Goal: Navigation & Orientation: Find specific page/section

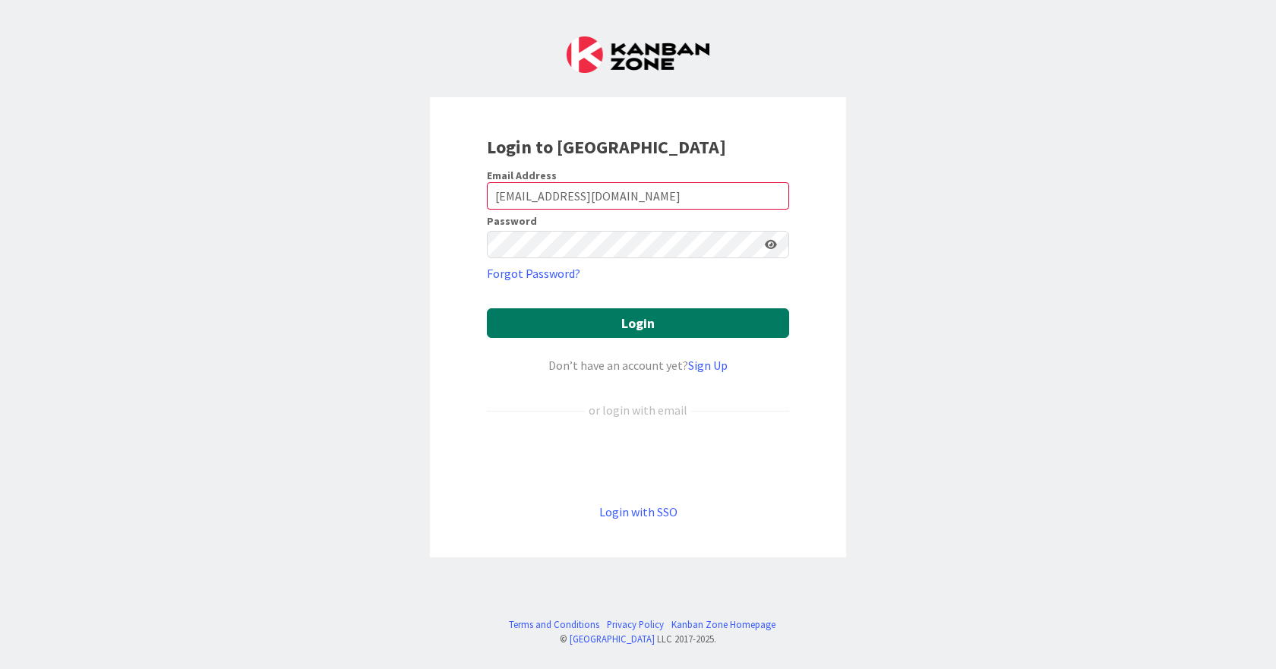
click at [650, 322] on button "Login" at bounding box center [638, 323] width 302 height 30
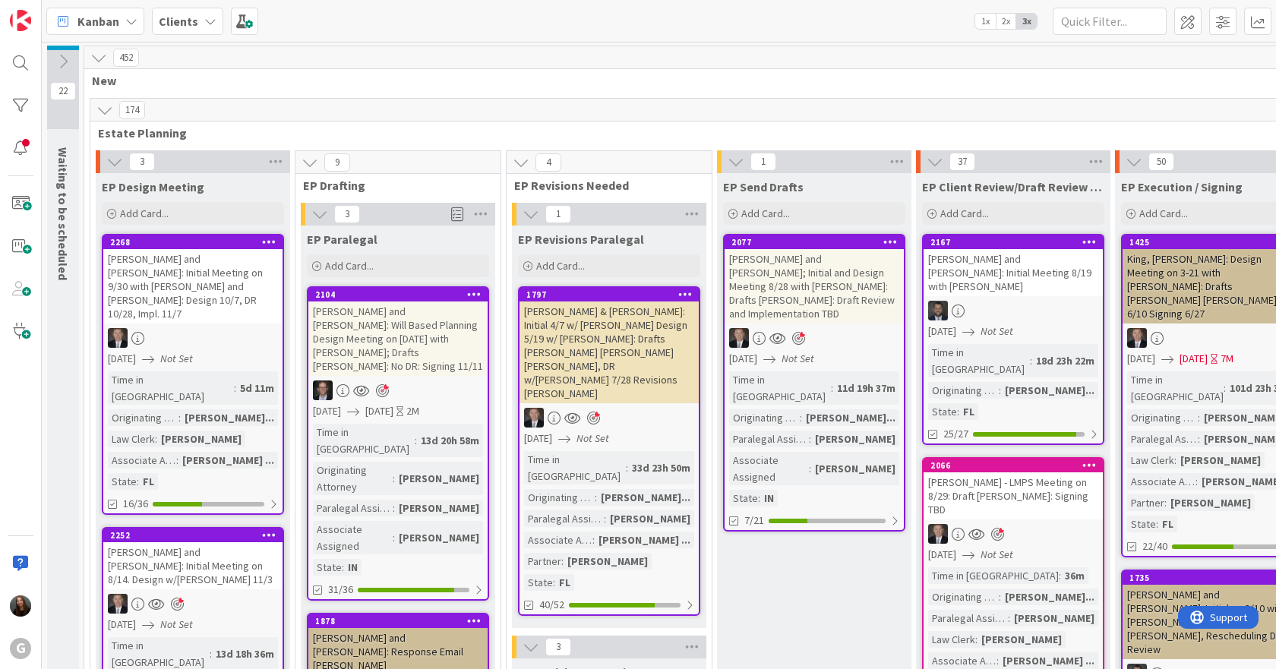
click at [1006, 24] on span "2x" at bounding box center [1006, 21] width 21 height 15
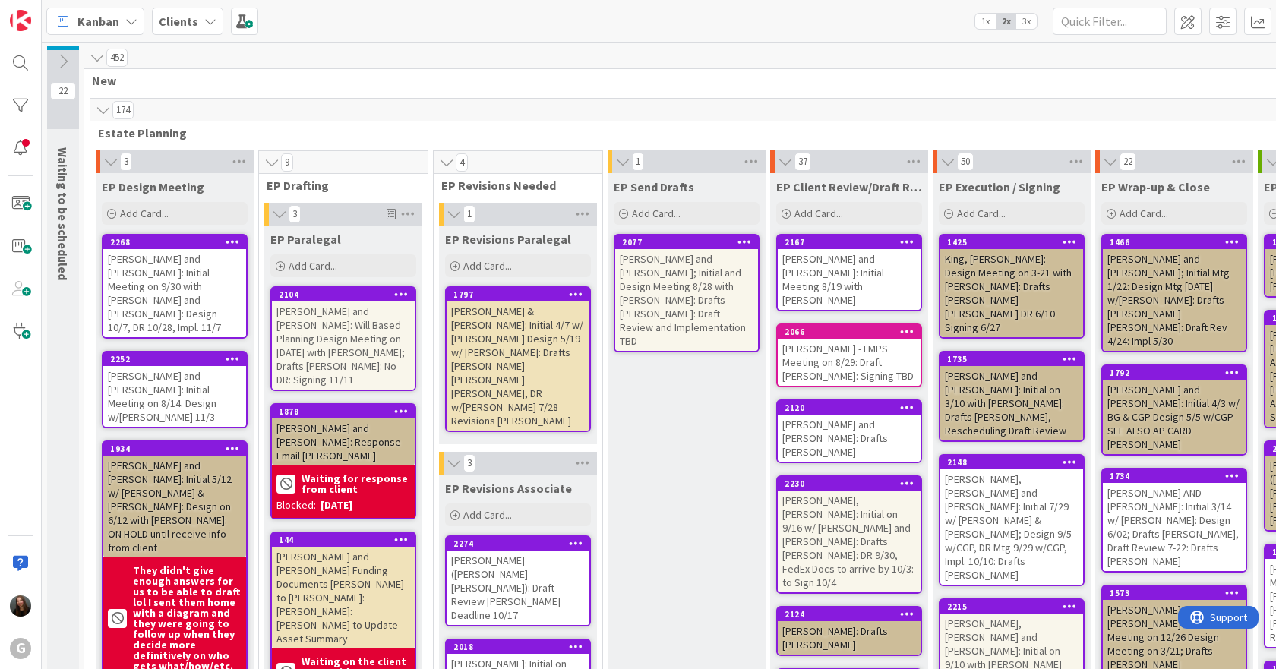
click at [112, 18] on span "Kanban" at bounding box center [98, 21] width 42 height 18
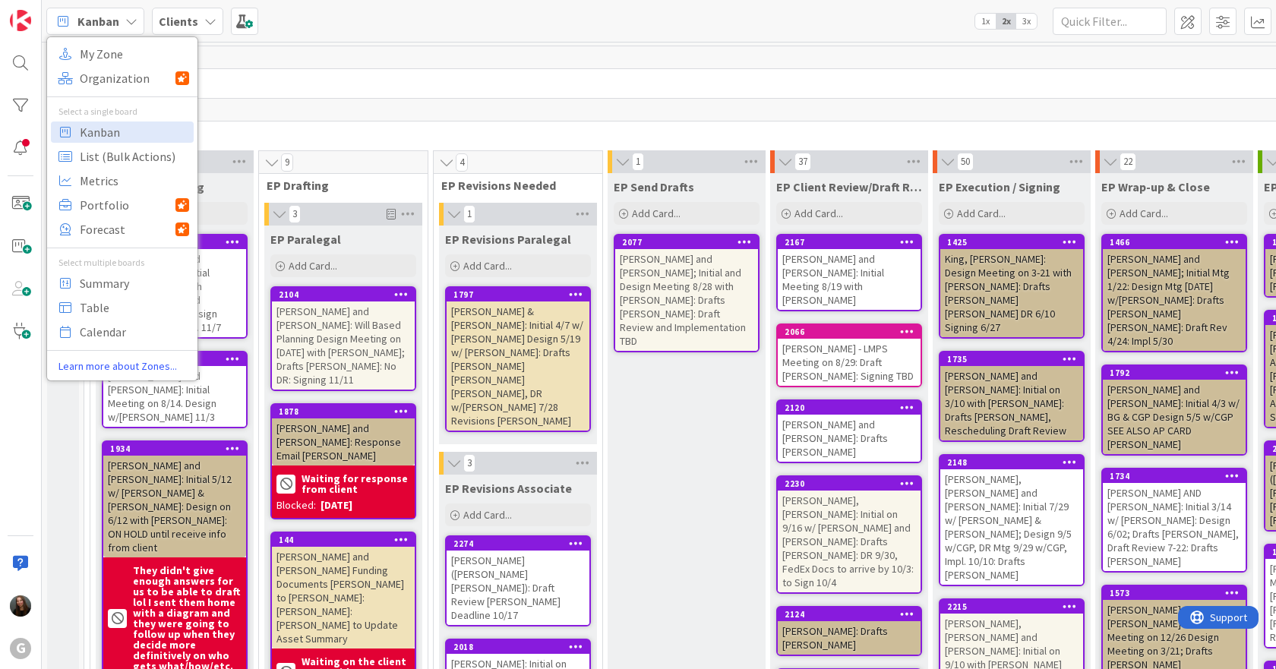
click at [194, 24] on b "Clients" at bounding box center [178, 21] width 39 height 15
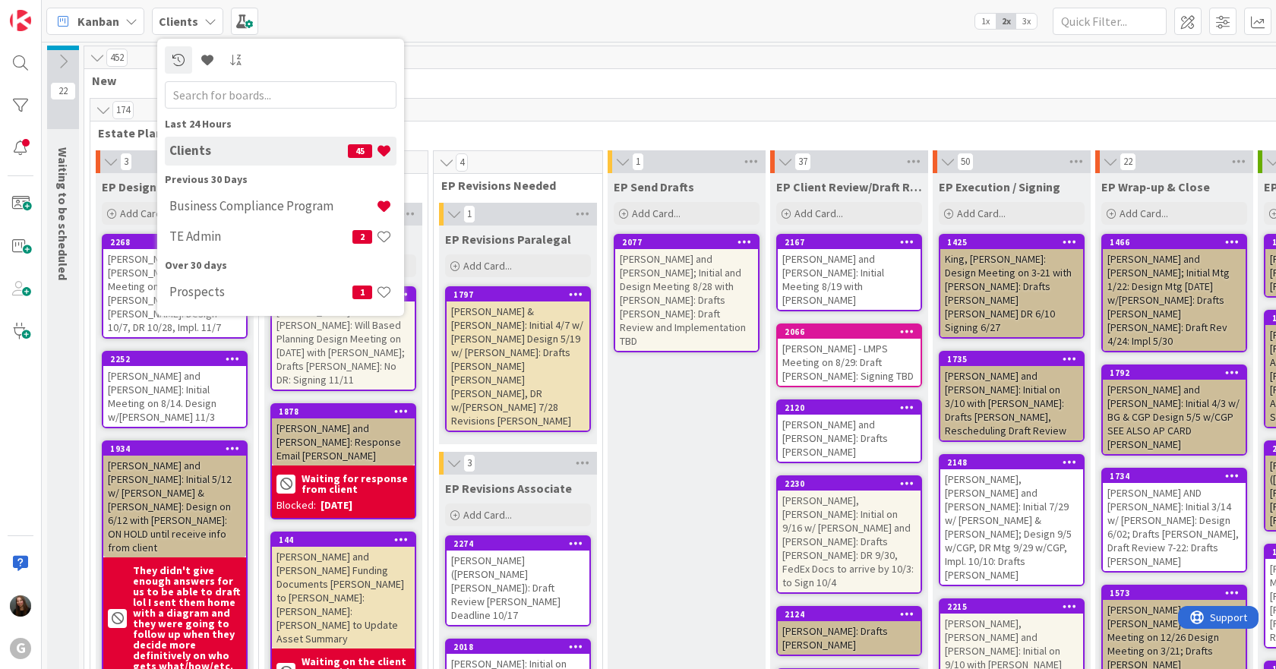
click at [194, 24] on b "Clients" at bounding box center [178, 21] width 39 height 15
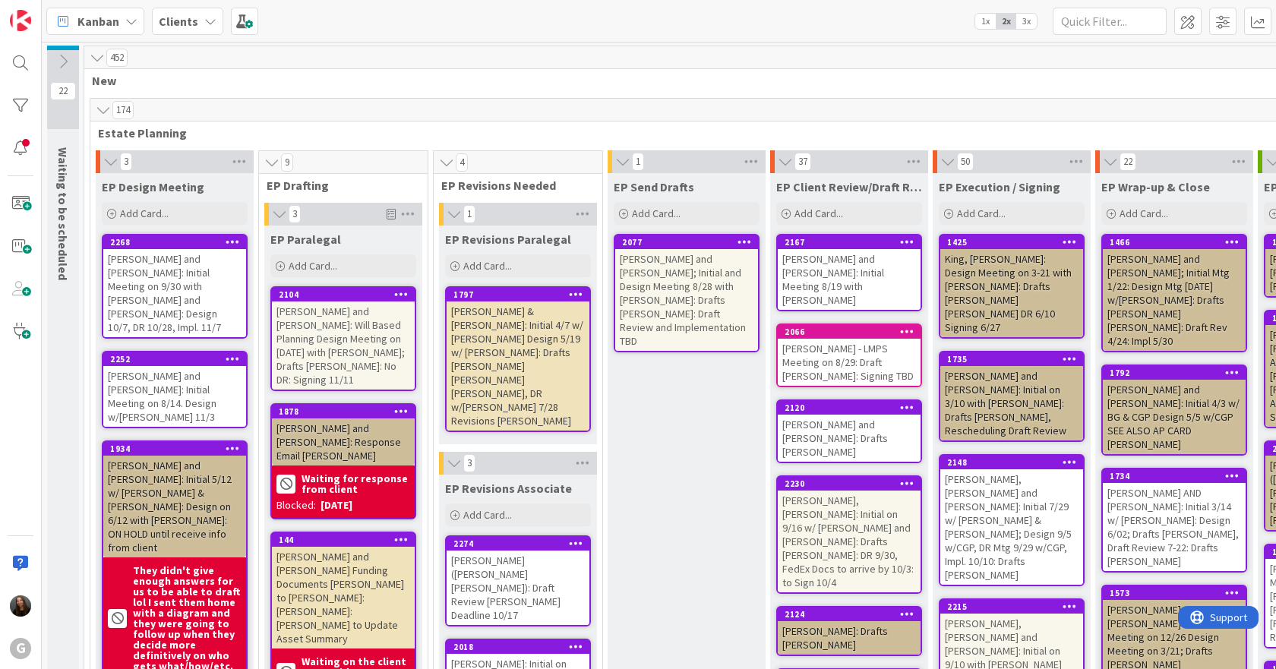
click at [194, 24] on b "Clients" at bounding box center [178, 21] width 39 height 15
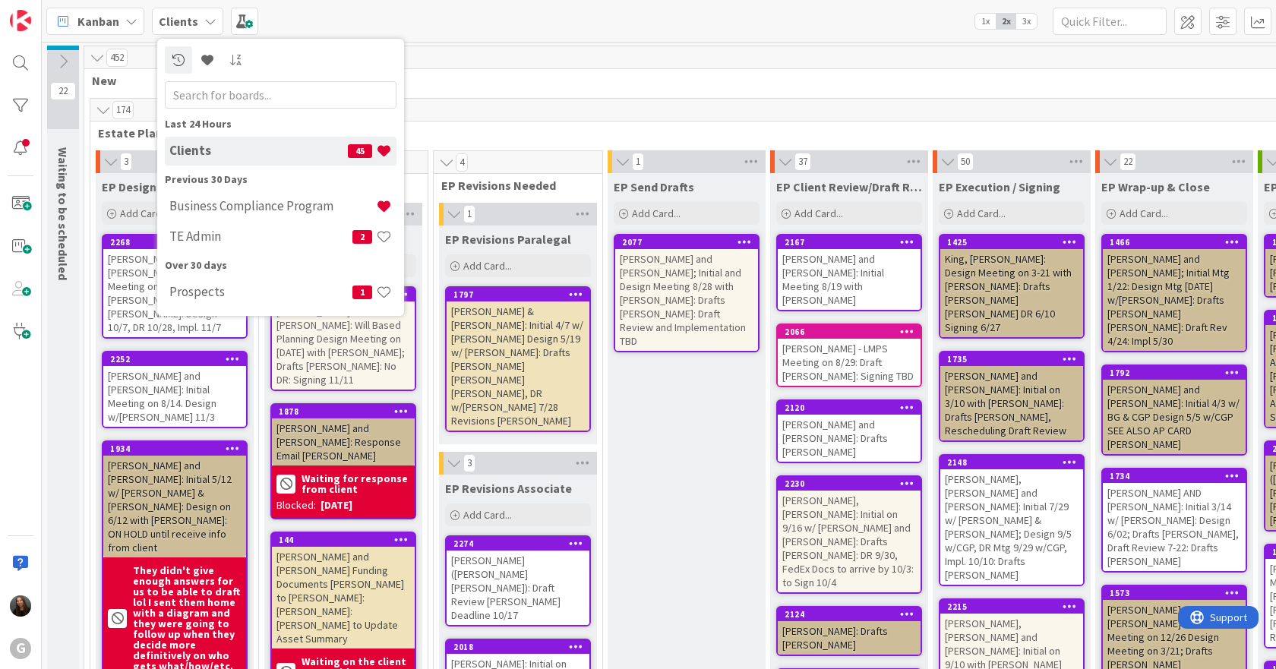
click at [637, 33] on div "Kanban My Zone Organization Select a single board Kanban List (Bulk Actions) Me…" at bounding box center [659, 21] width 1234 height 42
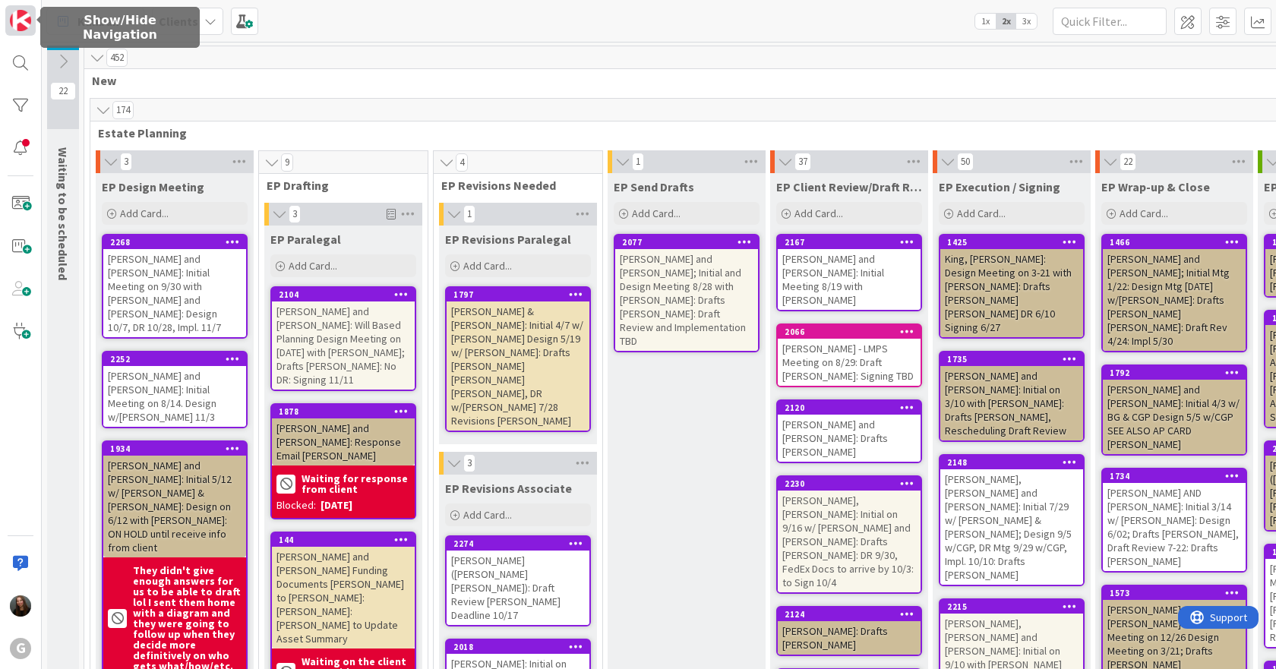
click at [8, 18] on link at bounding box center [20, 20] width 30 height 30
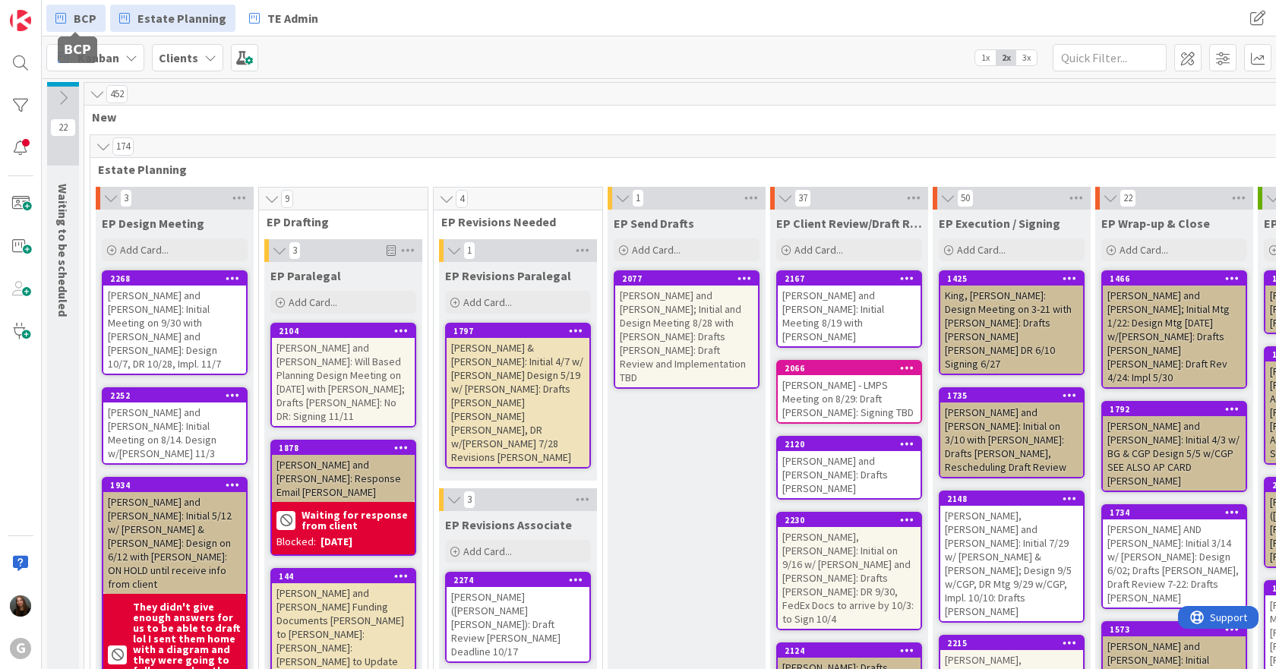
click at [98, 12] on link "BCP" at bounding box center [75, 18] width 59 height 27
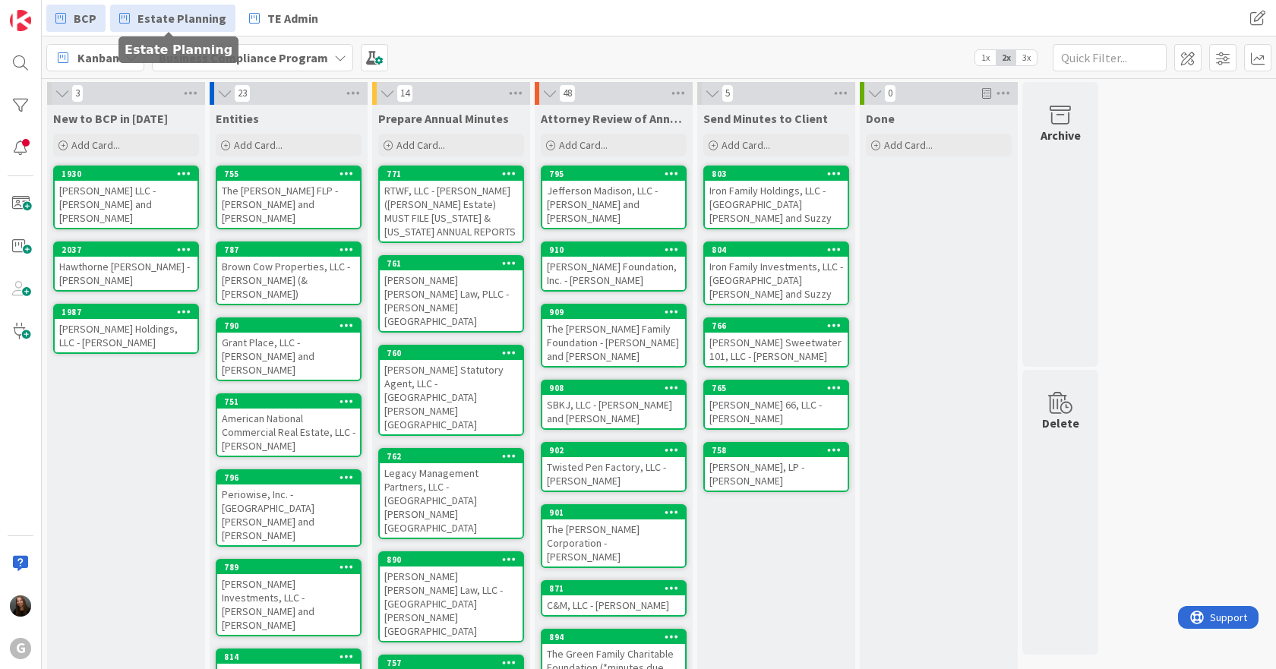
click at [203, 21] on span "Estate Planning" at bounding box center [181, 18] width 89 height 18
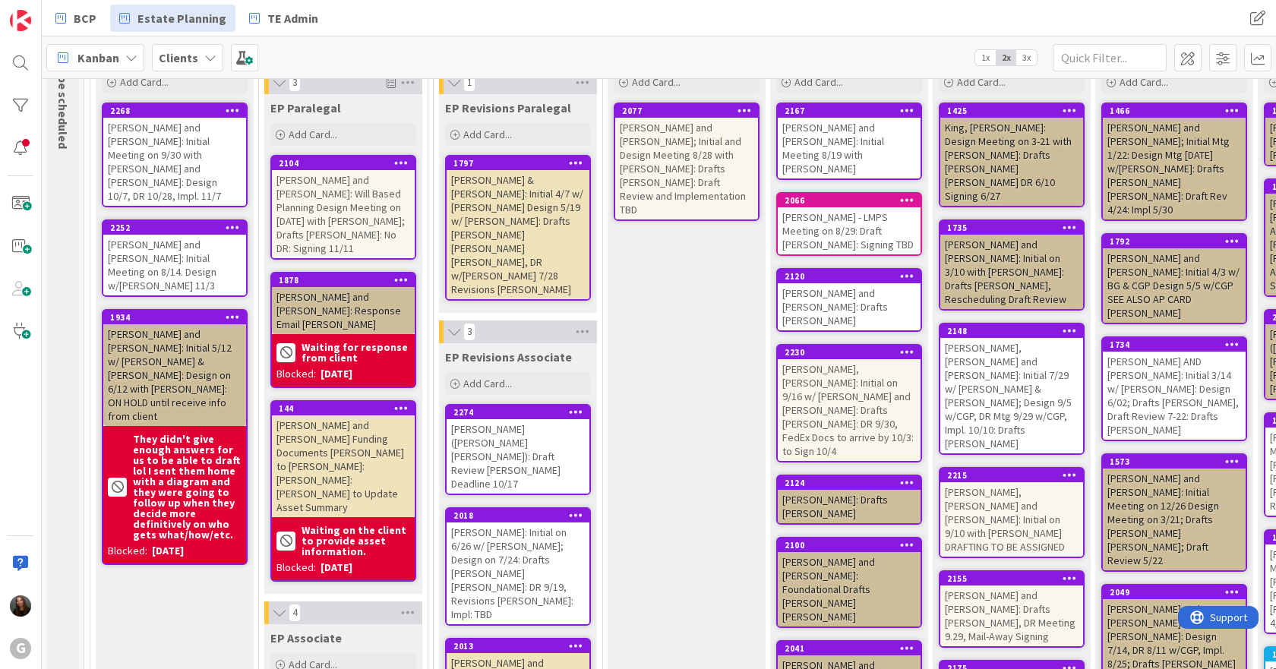
scroll to position [76, 0]
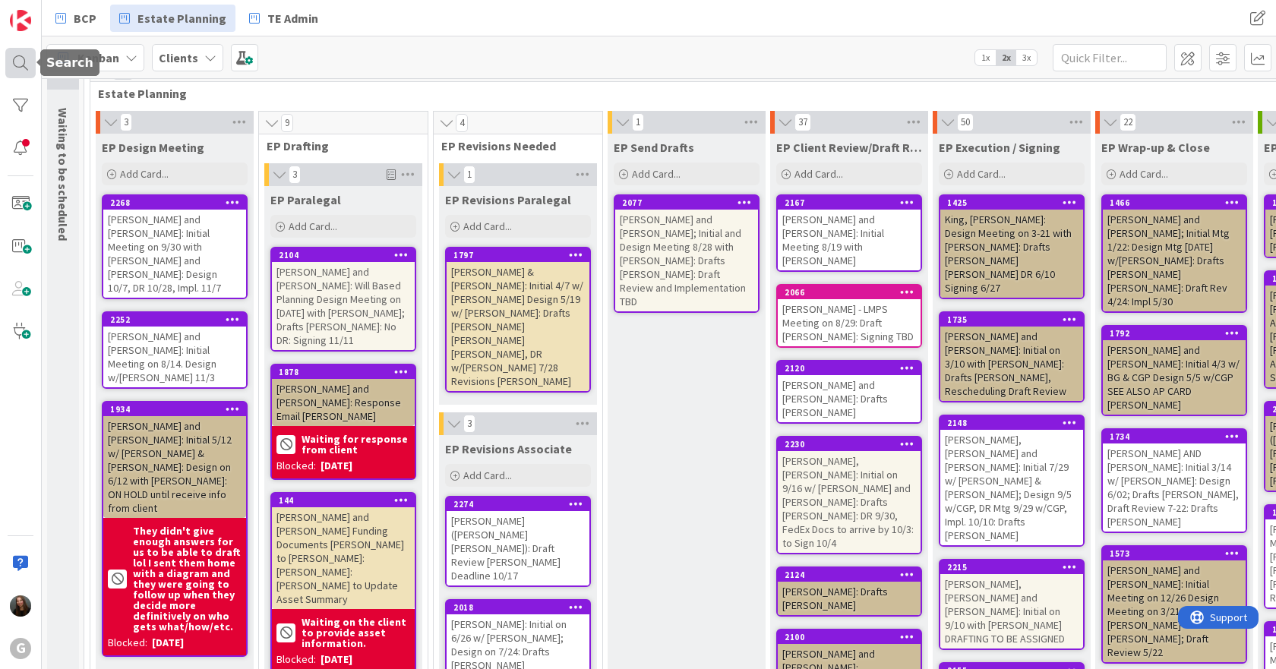
click at [12, 63] on div at bounding box center [20, 63] width 30 height 30
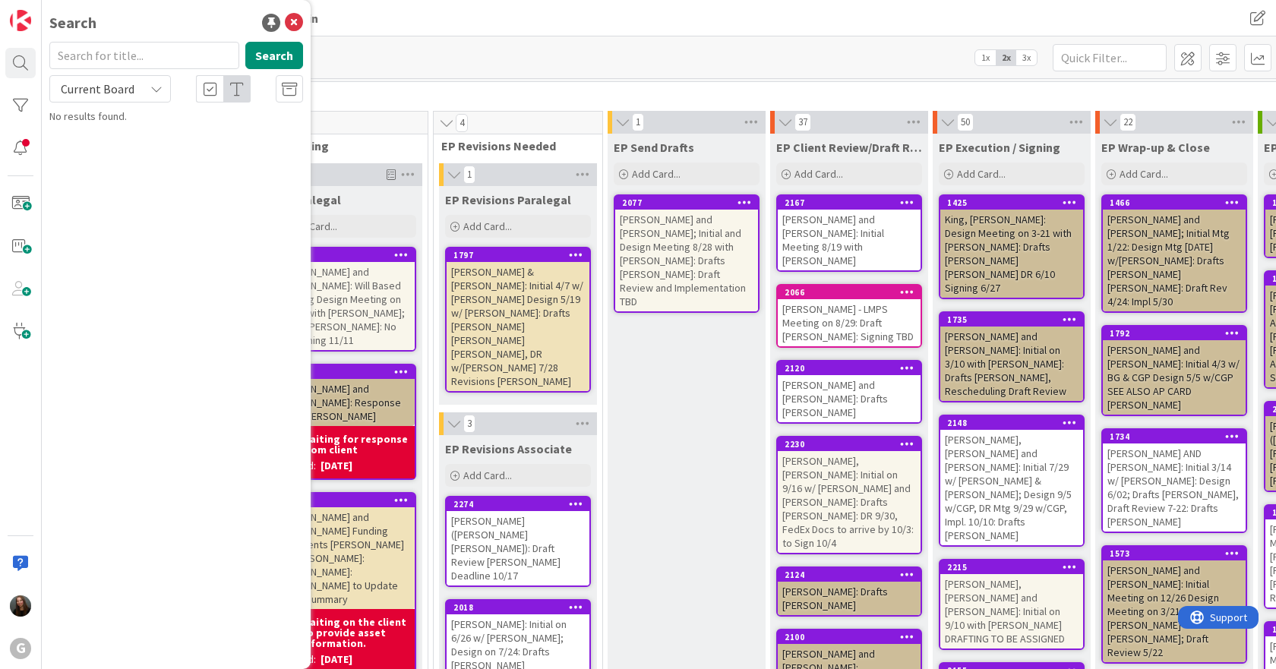
click at [140, 53] on input "text" at bounding box center [144, 55] width 190 height 27
type input "L"
type input "[PERSON_NAME]"
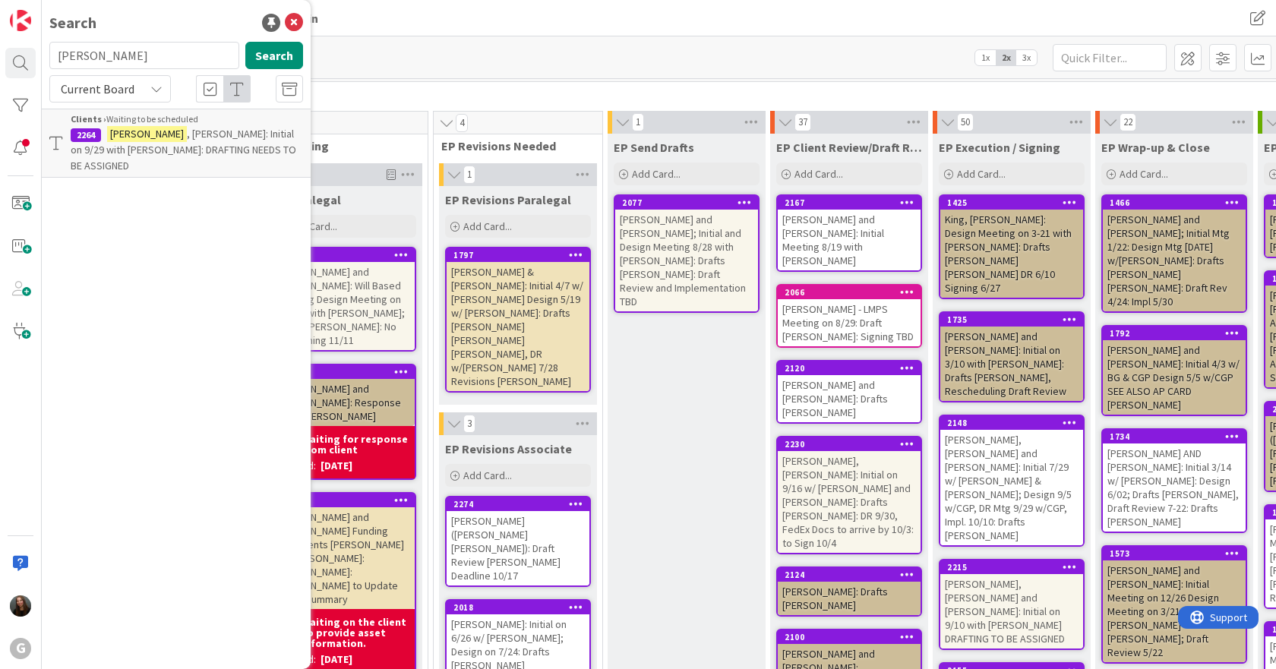
click at [185, 130] on span ", [PERSON_NAME]: Initial on 9/29 with [PERSON_NAME]: DRAFTING NEEDS TO BE ASSIG…" at bounding box center [184, 150] width 226 height 46
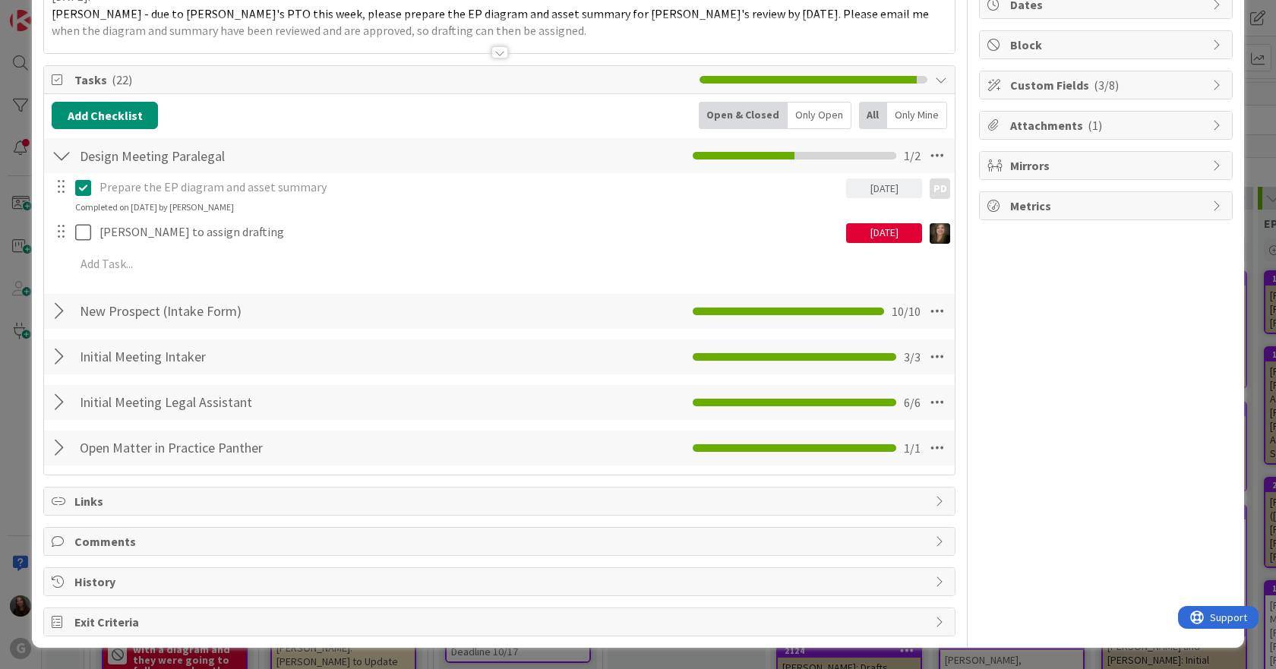
scroll to position [8, 0]
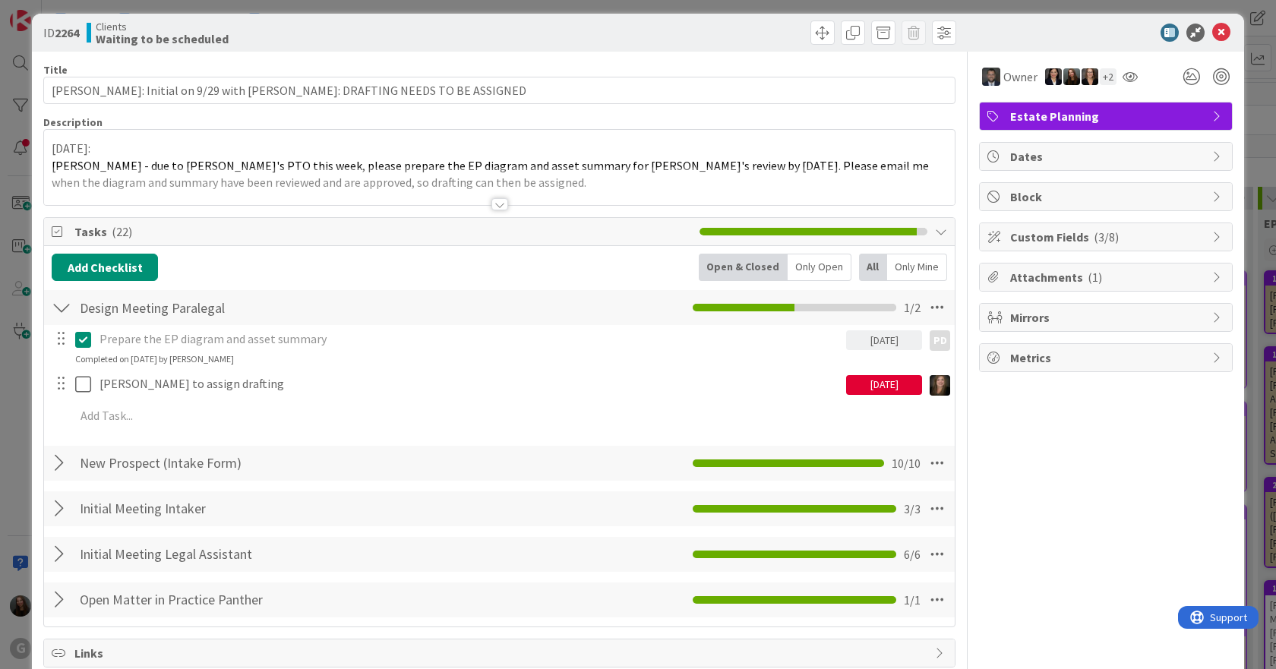
click at [500, 207] on div at bounding box center [499, 204] width 17 height 12
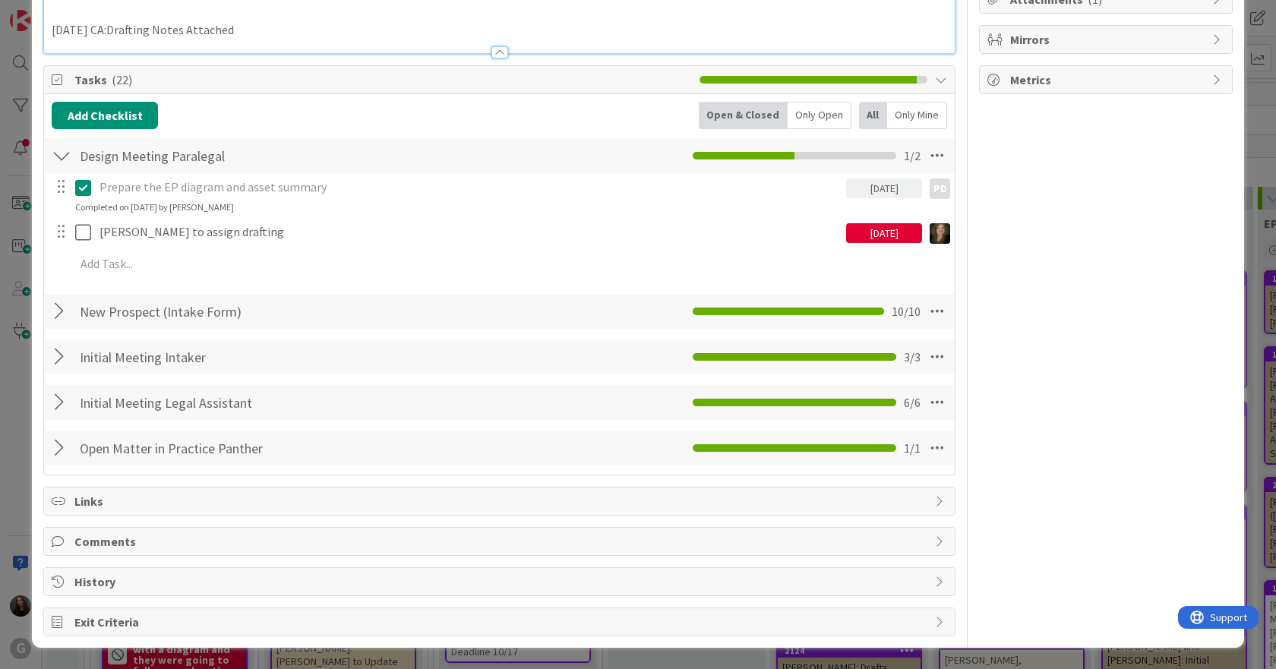
drag, startPoint x: 482, startPoint y: 403, endPoint x: 514, endPoint y: 384, distance: 37.4
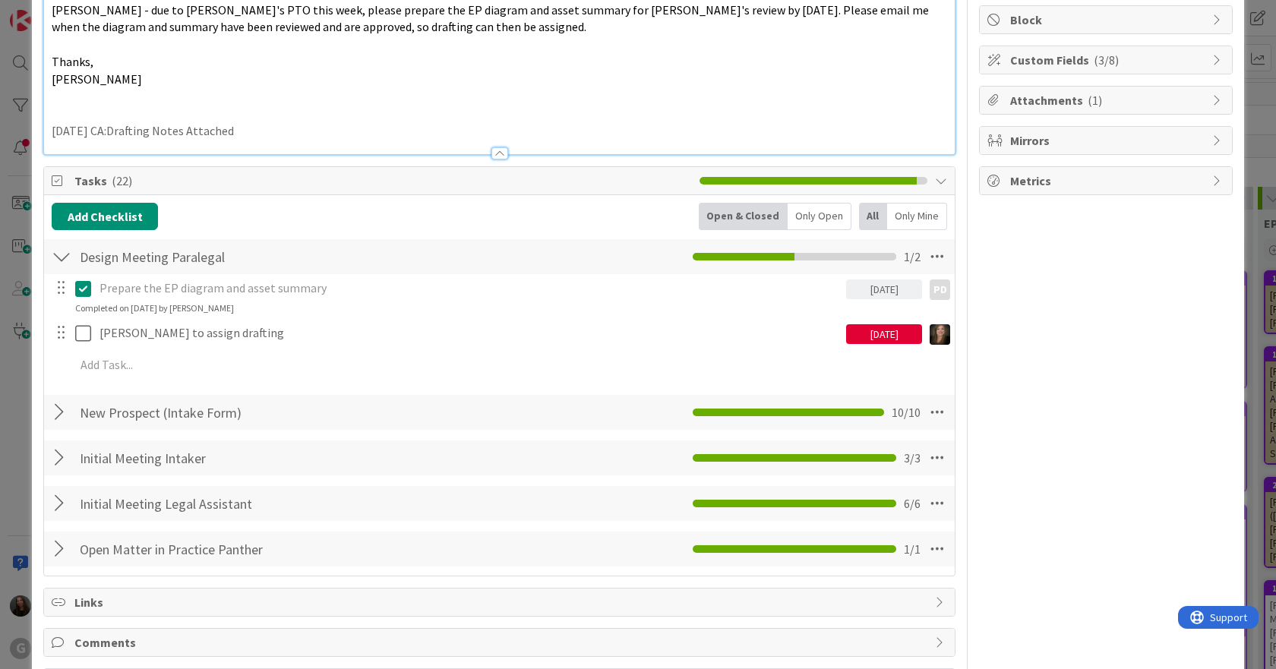
scroll to position [0, 0]
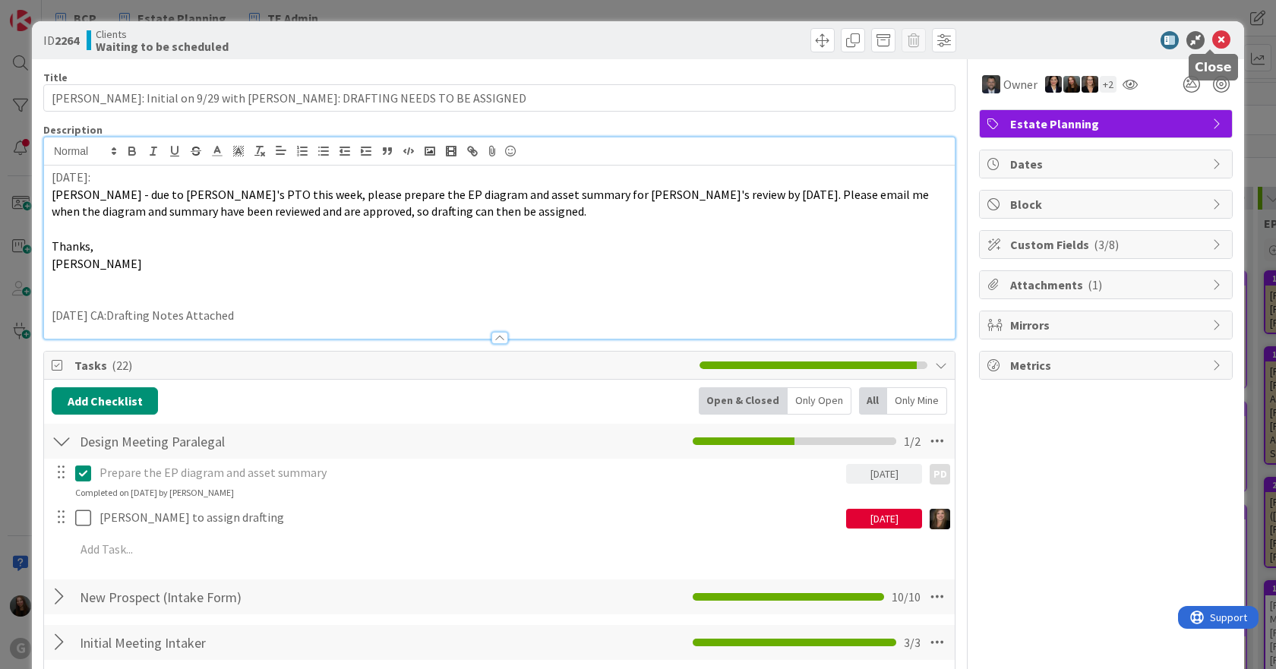
click at [1215, 44] on icon at bounding box center [1221, 40] width 18 height 18
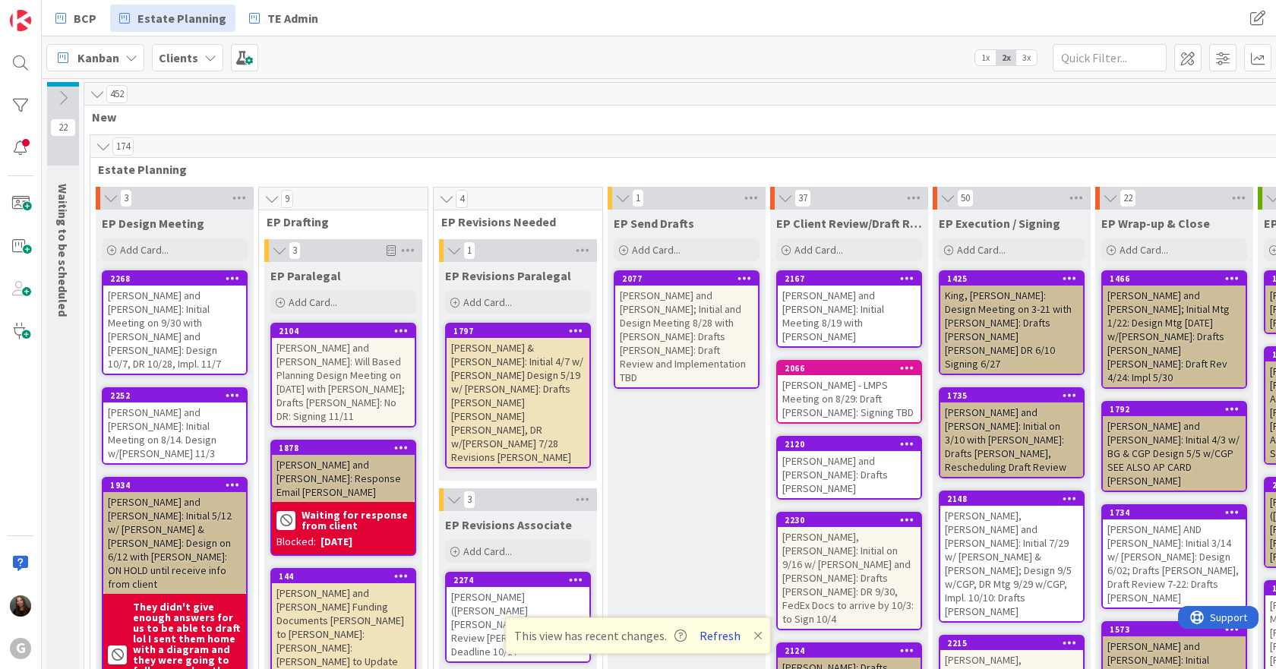
click at [731, 634] on button "Refresh" at bounding box center [720, 636] width 52 height 20
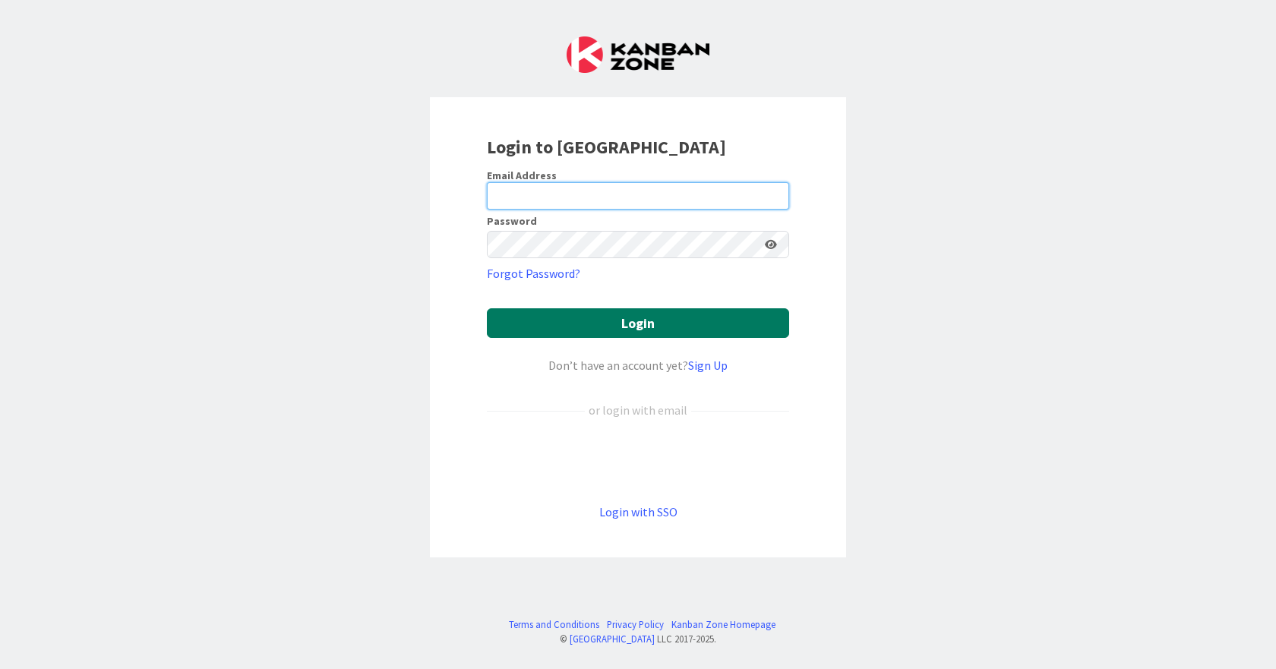
type input "[EMAIL_ADDRESS][DOMAIN_NAME]"
click at [620, 327] on button "Login" at bounding box center [638, 323] width 302 height 30
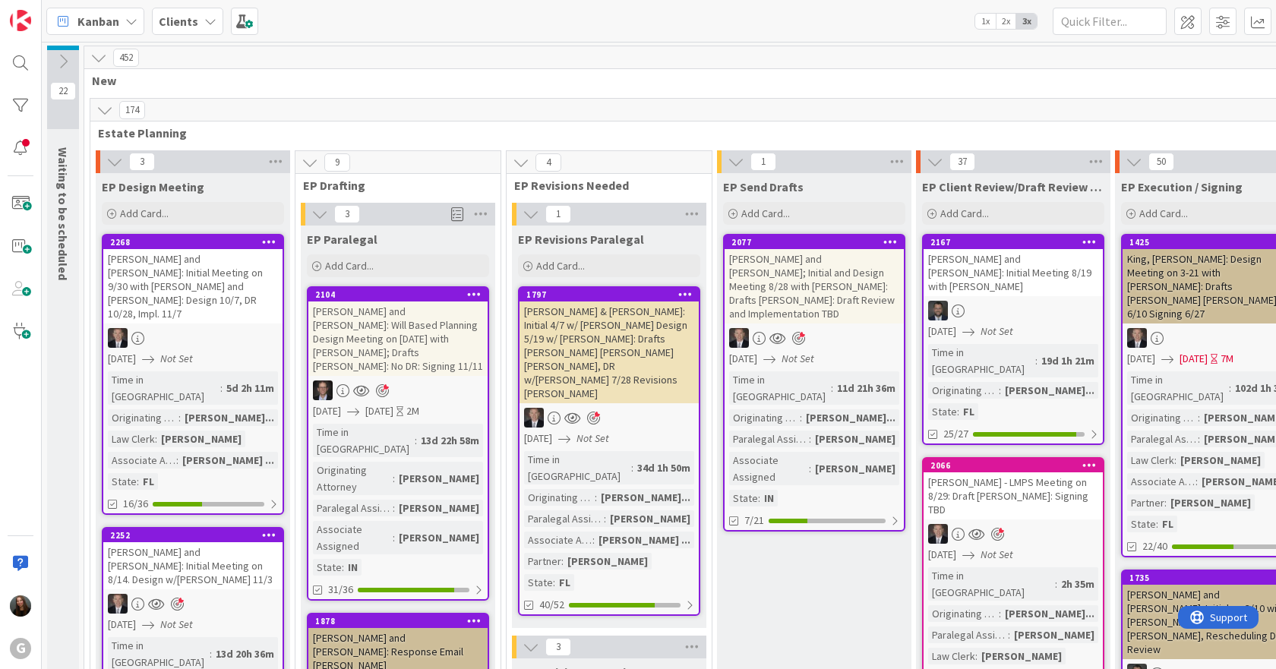
click at [1009, 19] on span "2x" at bounding box center [1006, 21] width 21 height 15
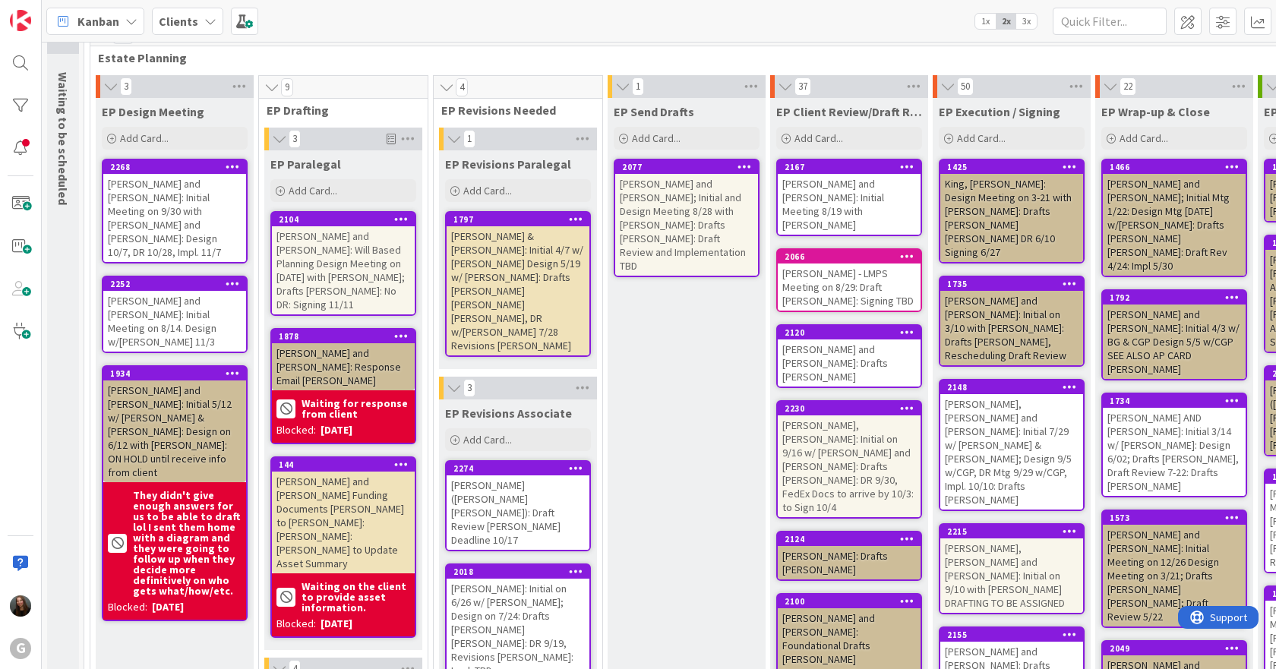
scroll to position [76, 0]
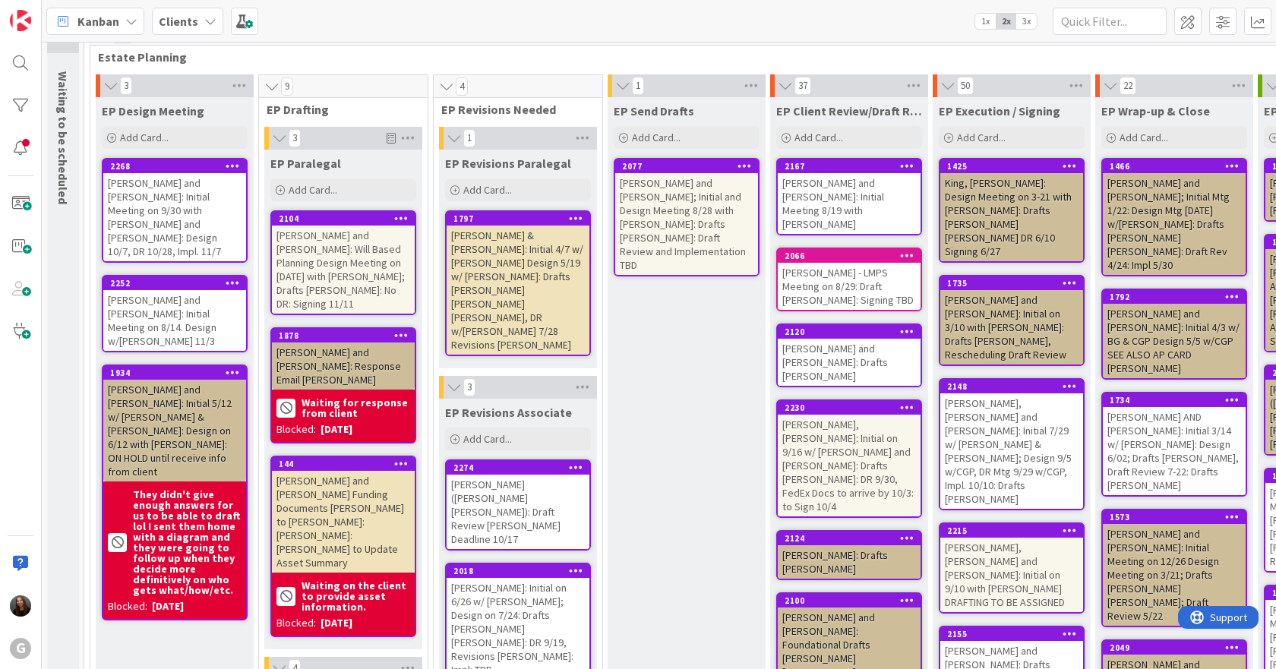
click at [537, 280] on div "[PERSON_NAME] & [PERSON_NAME]: Initial 4/7 w/ [PERSON_NAME] Design 5/19 w/ [PER…" at bounding box center [518, 290] width 143 height 129
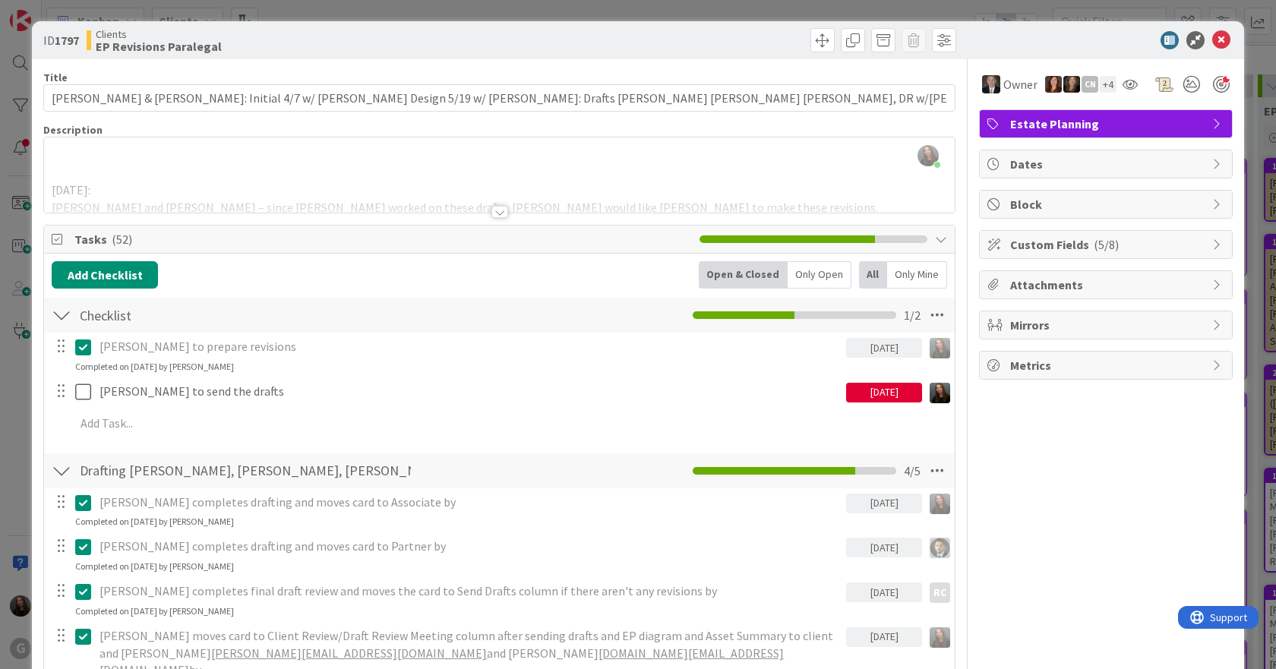
click at [494, 211] on div at bounding box center [499, 212] width 17 height 12
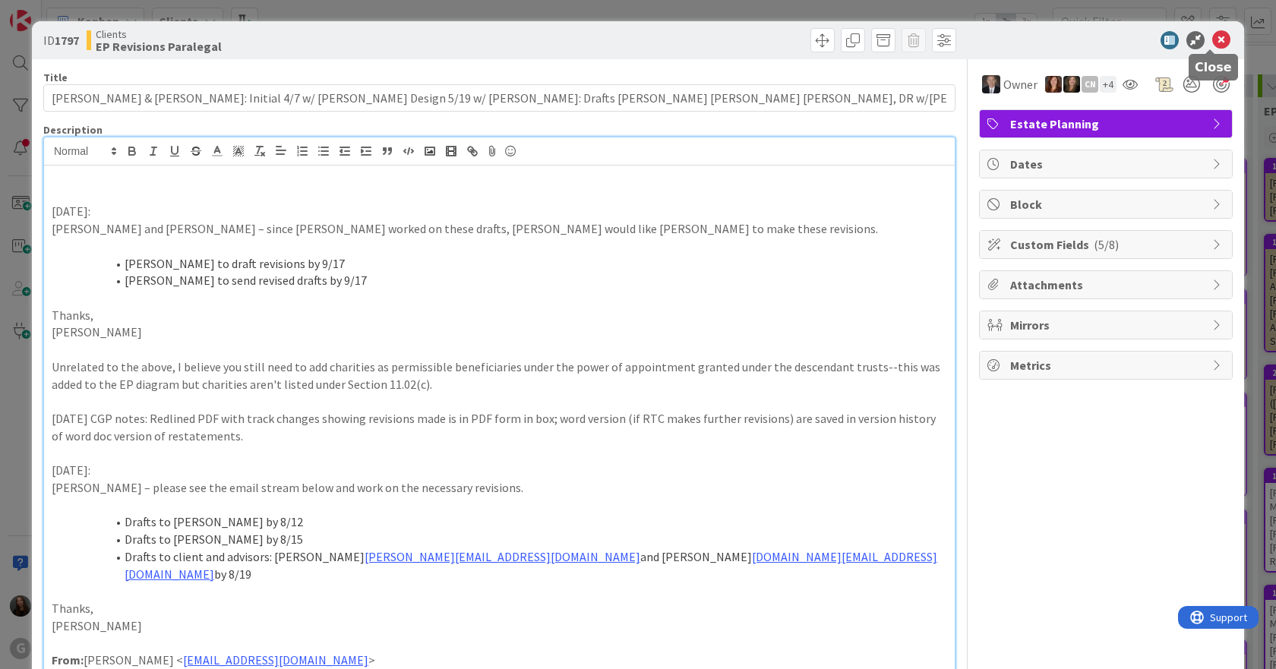
click at [1212, 40] on icon at bounding box center [1221, 40] width 18 height 18
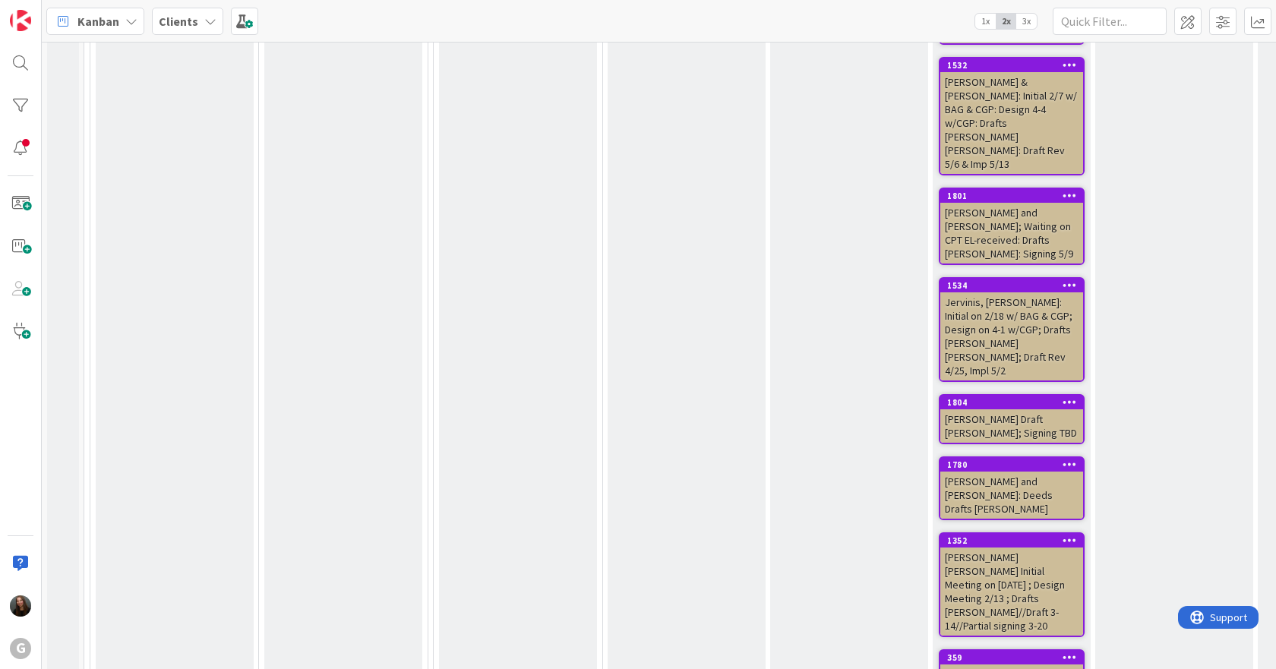
scroll to position [4785, 0]
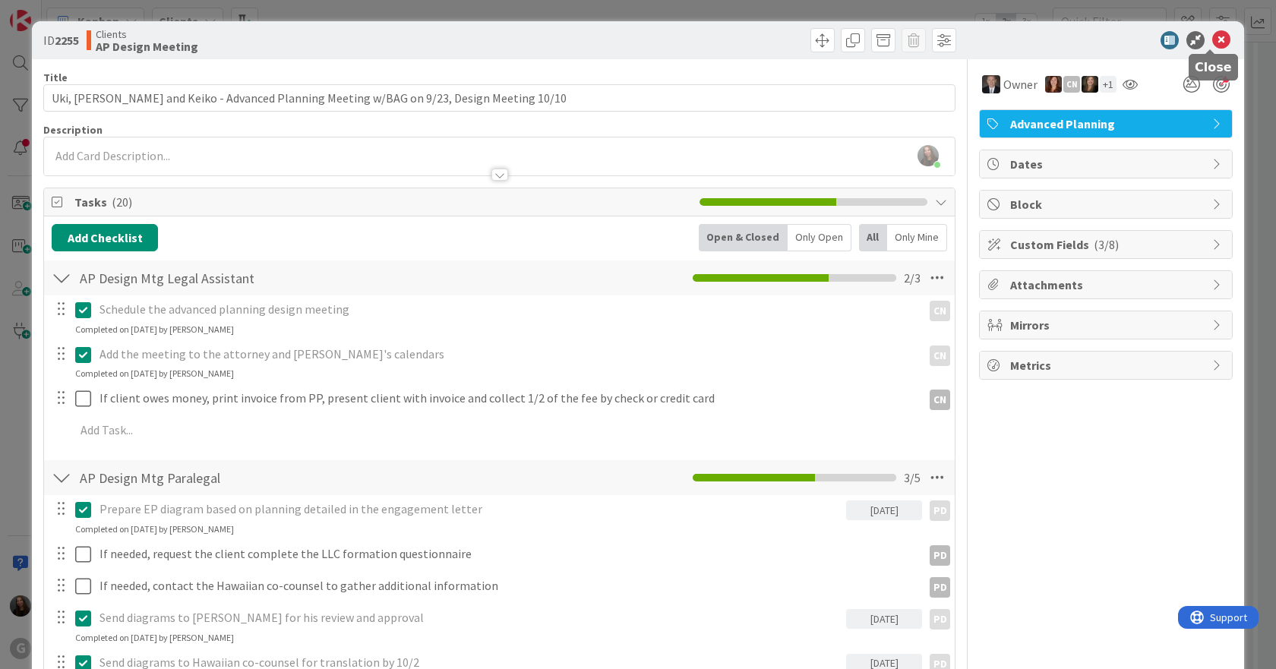
click at [1213, 40] on icon at bounding box center [1221, 40] width 18 height 18
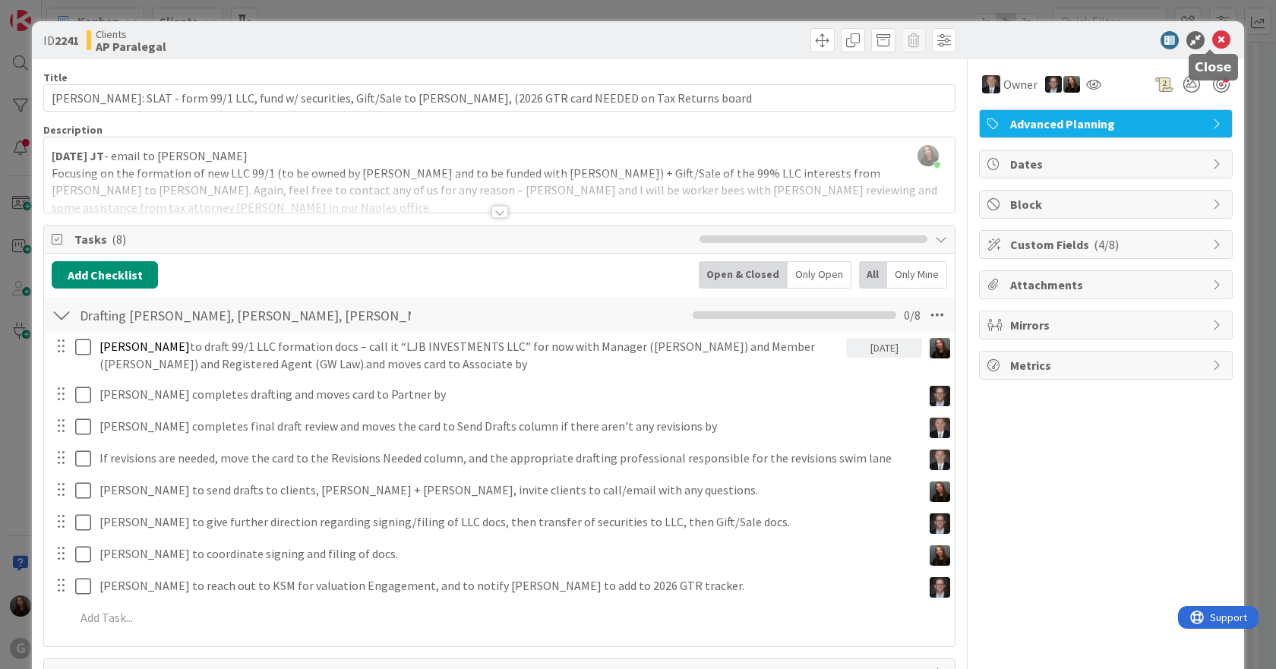
click at [1212, 43] on icon at bounding box center [1221, 40] width 18 height 18
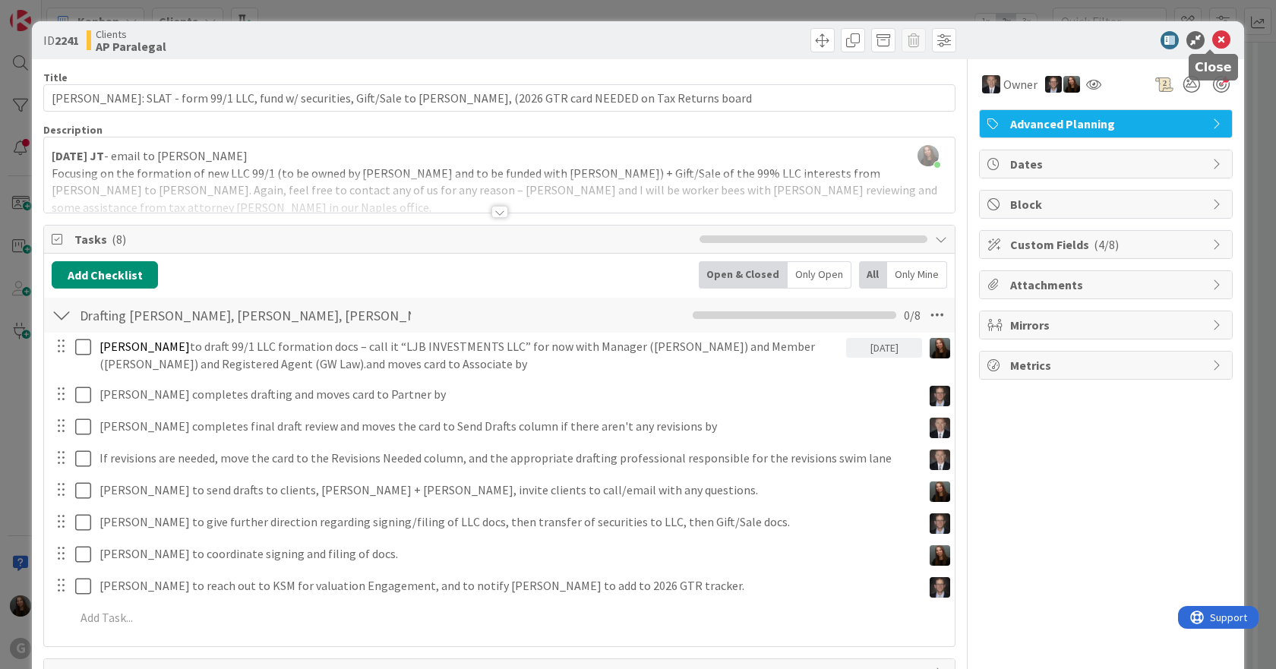
click at [1212, 43] on icon at bounding box center [1221, 40] width 18 height 18
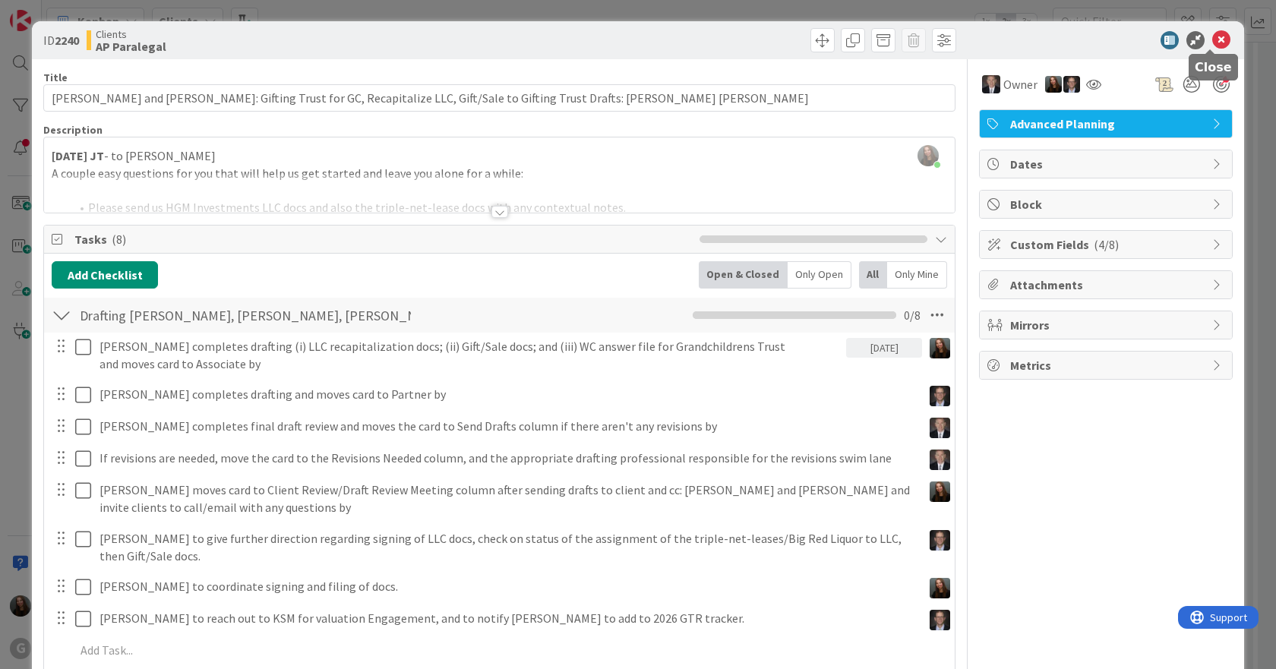
click at [1212, 43] on icon at bounding box center [1221, 40] width 18 height 18
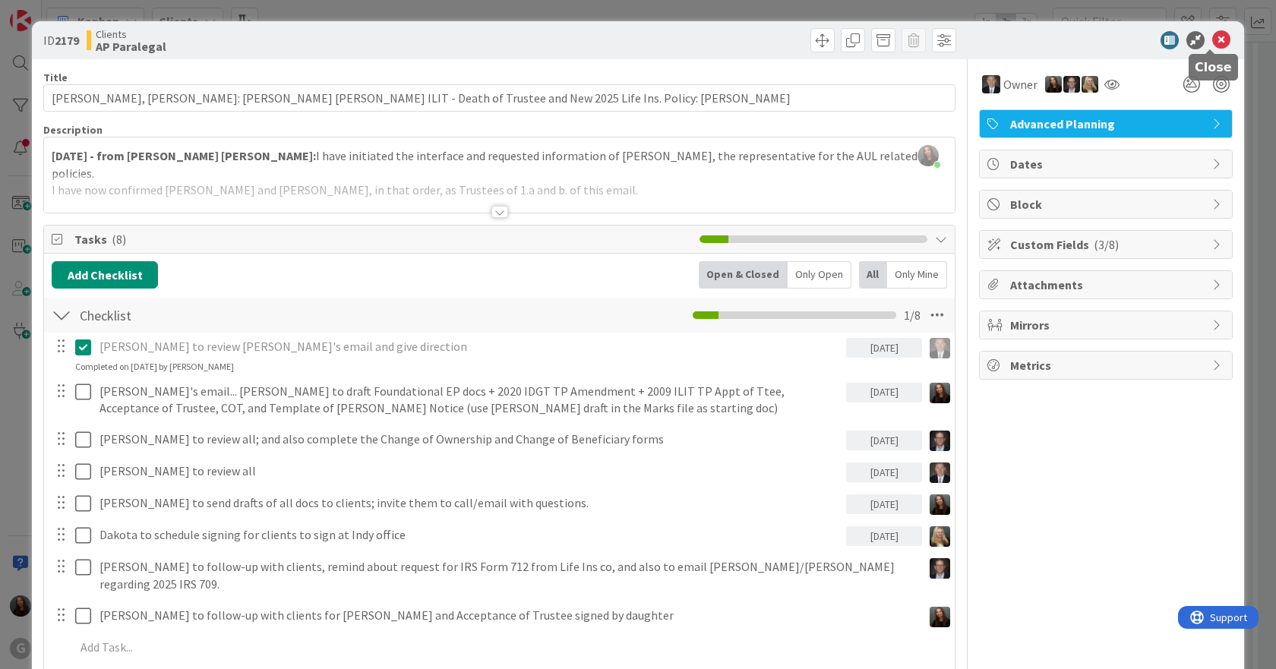
click at [1215, 39] on icon at bounding box center [1221, 40] width 18 height 18
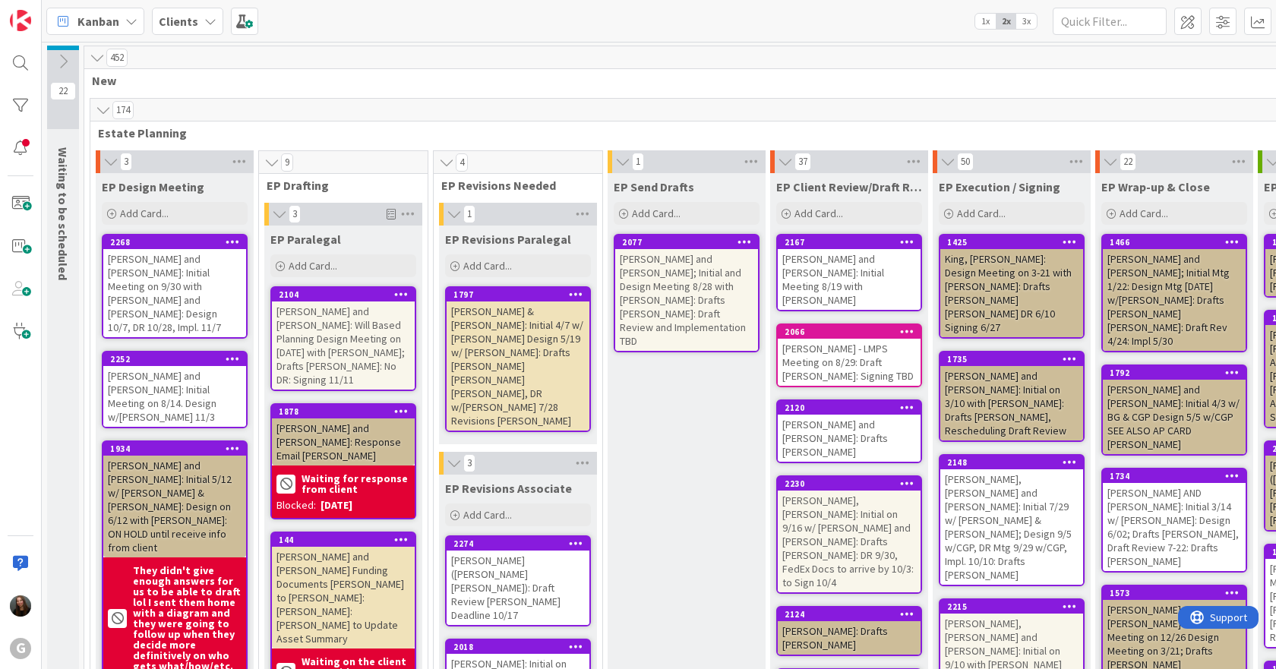
click at [162, 279] on div "[PERSON_NAME] and [PERSON_NAME]: Initial Meeting on 9/30 with [PERSON_NAME] and…" at bounding box center [174, 293] width 143 height 88
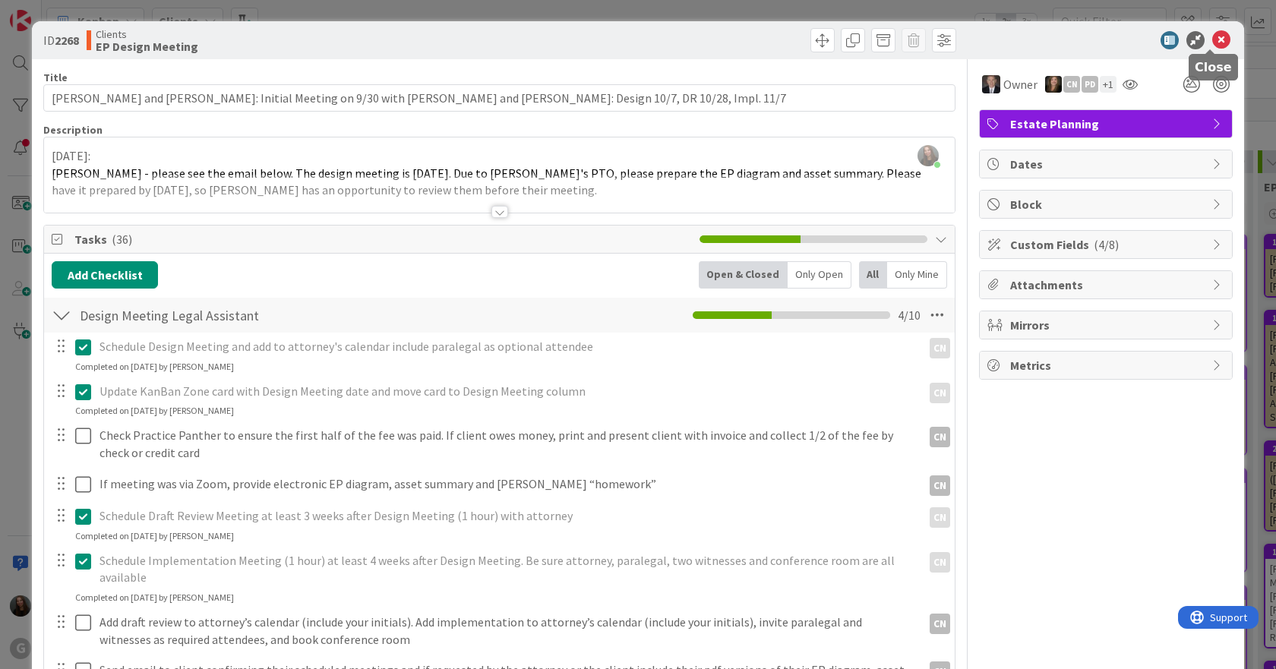
click at [1212, 41] on icon at bounding box center [1221, 40] width 18 height 18
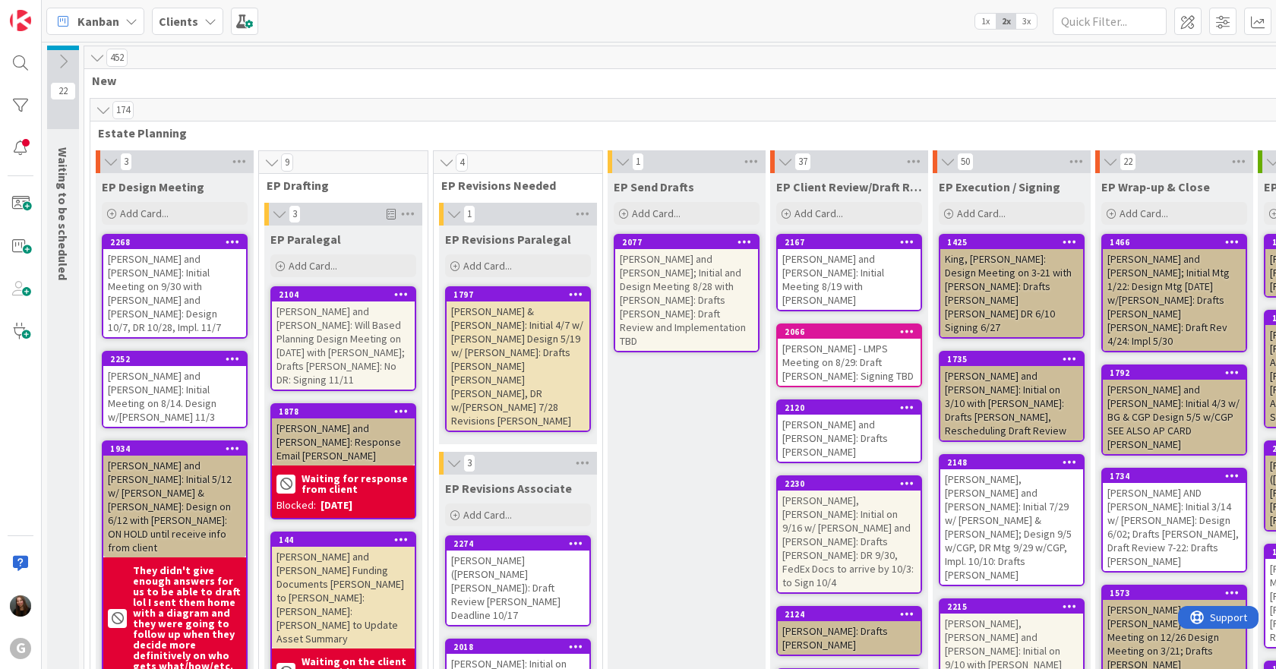
click at [182, 366] on div "[PERSON_NAME] and [PERSON_NAME]: Initial Meeting on 8/14. Design w/[PERSON_NAME…" at bounding box center [174, 396] width 143 height 61
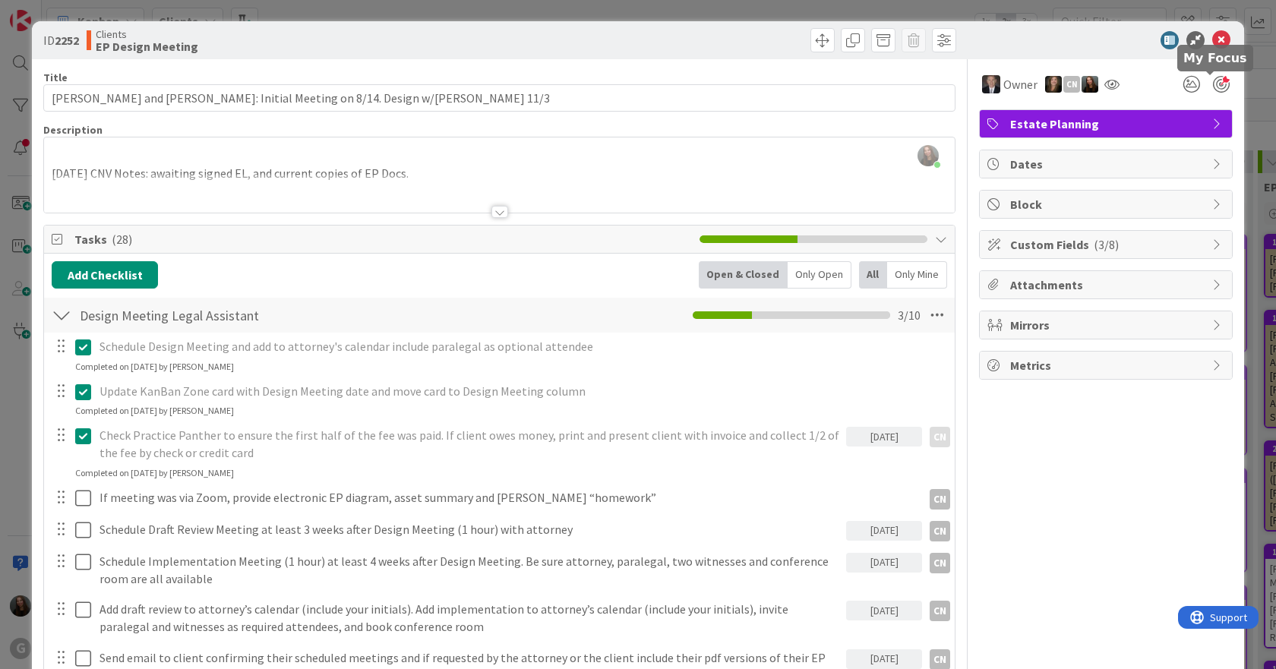
click at [1213, 86] on div at bounding box center [1221, 84] width 17 height 17
click at [1212, 41] on icon at bounding box center [1221, 40] width 18 height 18
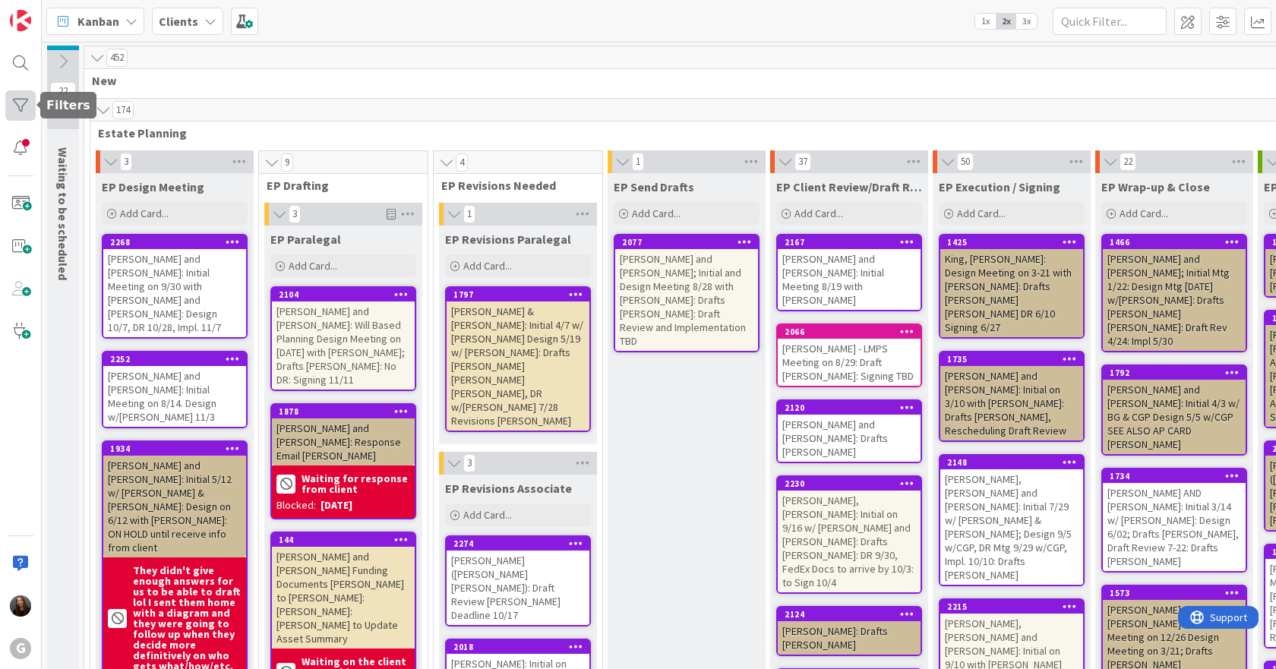
click at [25, 100] on div at bounding box center [20, 105] width 30 height 30
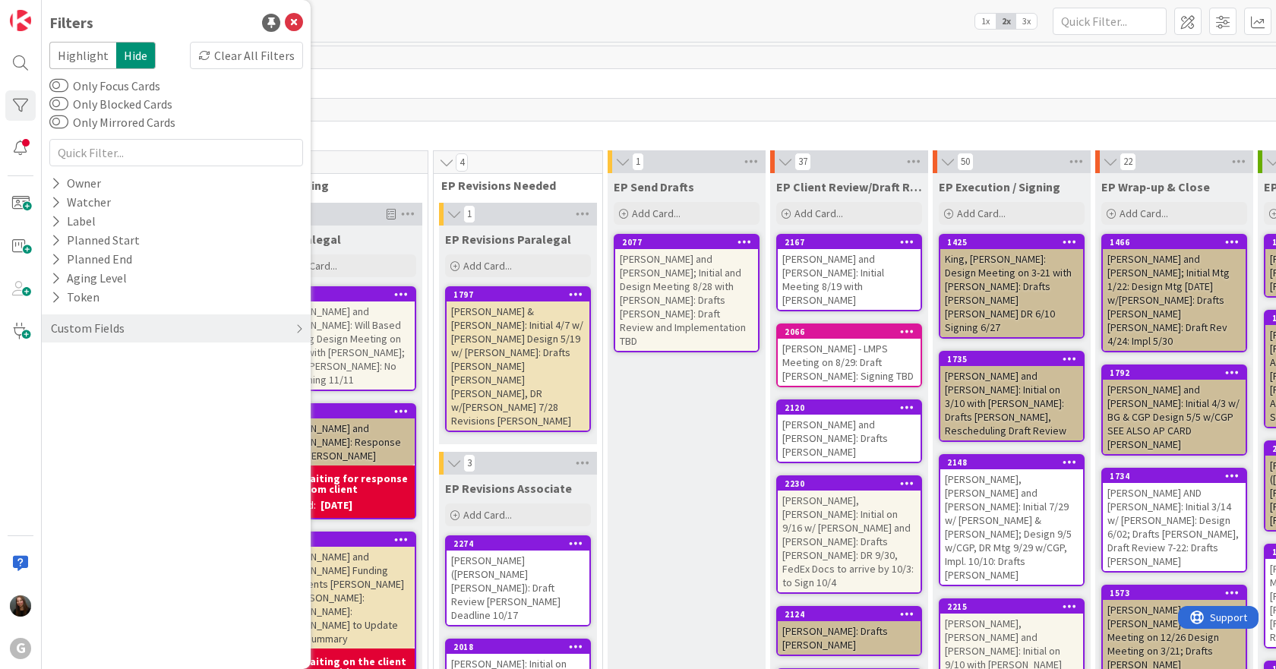
click at [92, 84] on label "Only Focus Cards" at bounding box center [104, 86] width 111 height 18
click at [68, 84] on button "Only Focus Cards" at bounding box center [58, 85] width 19 height 15
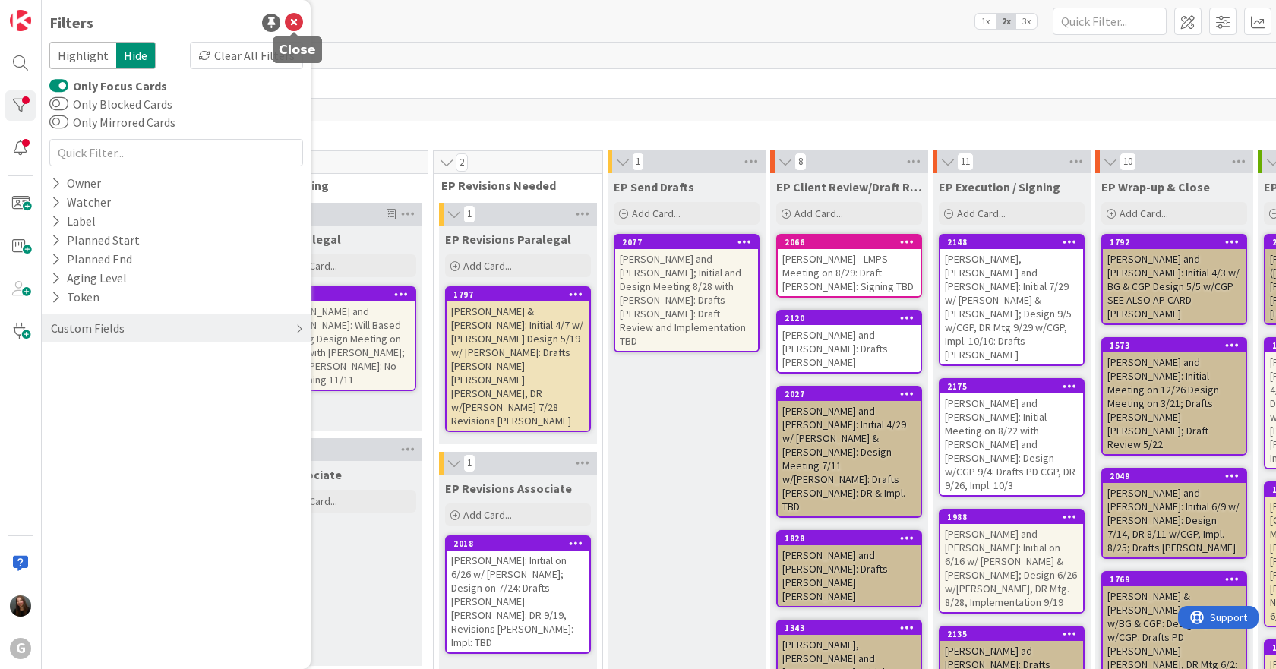
click at [289, 16] on icon at bounding box center [294, 23] width 18 height 18
